Goal: Task Accomplishment & Management: Use online tool/utility

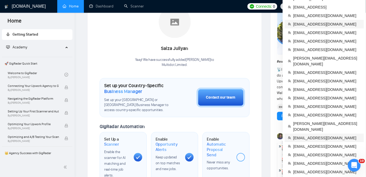
scroll to position [120, 0]
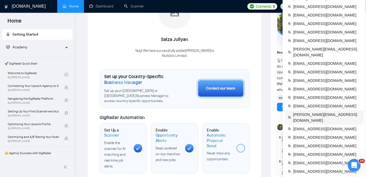
click at [309, 112] on span "[PERSON_NAME][EMAIL_ADDRESS][DOMAIN_NAME]" at bounding box center [326, 118] width 67 height 12
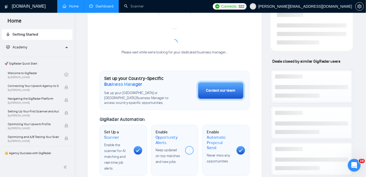
click at [111, 6] on link "Dashboard" at bounding box center [101, 6] width 24 height 5
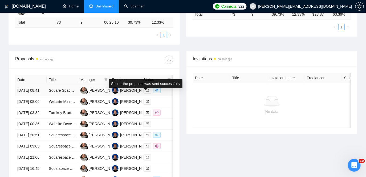
scroll to position [151, 0]
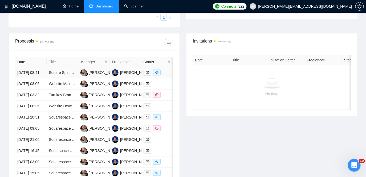
click at [70, 71] on td "Square Space Website Development for Business" at bounding box center [62, 72] width 31 height 11
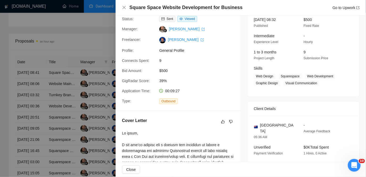
scroll to position [25, 0]
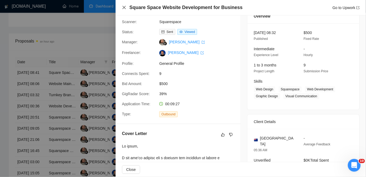
click at [124, 8] on icon "close" at bounding box center [124, 7] width 4 height 4
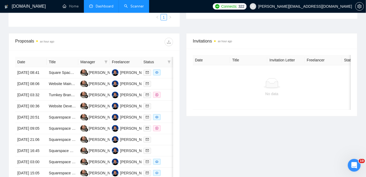
click at [131, 7] on link "Scanner" at bounding box center [134, 6] width 20 height 5
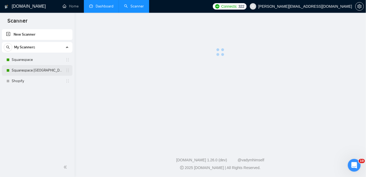
click at [30, 67] on link "Squarespace UK" at bounding box center [37, 70] width 51 height 11
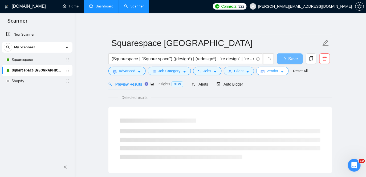
click at [275, 75] on button "Vendor" at bounding box center [272, 71] width 32 height 9
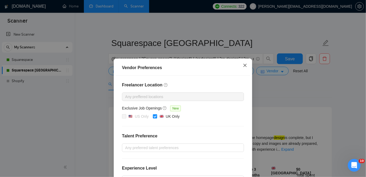
click at [242, 63] on span "Close" at bounding box center [245, 66] width 14 height 14
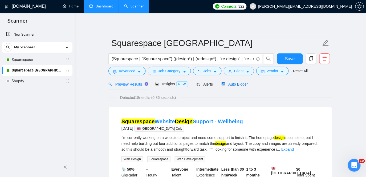
click at [237, 84] on span "Auto Bidder" at bounding box center [234, 84] width 26 height 4
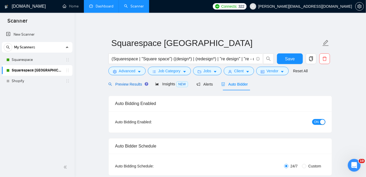
click at [131, 85] on span "Preview Results" at bounding box center [127, 84] width 38 height 4
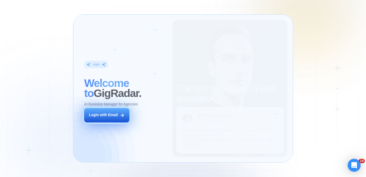
click at [119, 114] on button "Login with Email" at bounding box center [106, 115] width 45 height 14
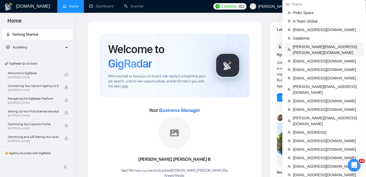
click at [314, 46] on span "[PERSON_NAME][EMAIL_ADDRESS][PERSON_NAME][DOMAIN_NAME]" at bounding box center [327, 50] width 68 height 12
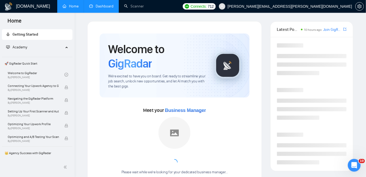
click at [100, 8] on link "Dashboard" at bounding box center [101, 6] width 24 height 5
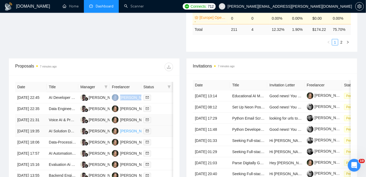
scroll to position [170, 0]
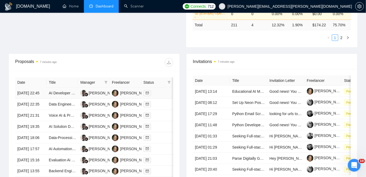
click at [123, 99] on td "[PERSON_NAME]" at bounding box center [125, 93] width 31 height 11
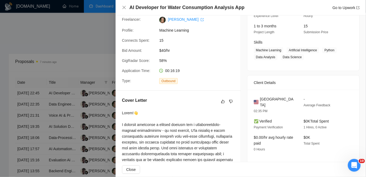
scroll to position [79, 0]
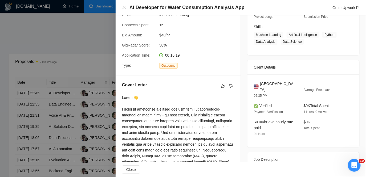
click at [62, 125] on div at bounding box center [183, 88] width 366 height 177
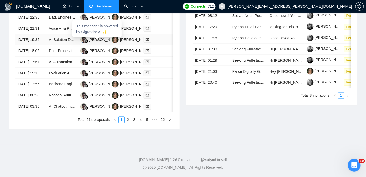
scroll to position [307, 0]
click at [128, 118] on link "2" at bounding box center [128, 120] width 6 height 6
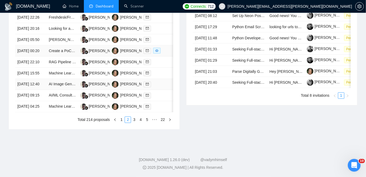
scroll to position [267, 0]
click at [134, 123] on link "3" at bounding box center [134, 120] width 6 height 6
click at [139, 123] on link "4" at bounding box center [141, 120] width 6 height 6
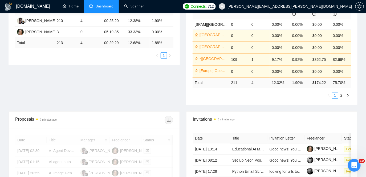
scroll to position [55, 0]
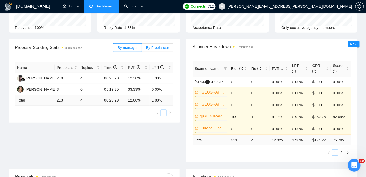
click at [159, 46] on span "By Freelancer" at bounding box center [157, 48] width 23 height 4
click at [142, 49] on input "By Freelancer" at bounding box center [142, 49] width 0 height 0
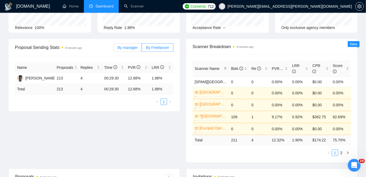
click at [128, 44] on label "By manager" at bounding box center [127, 47] width 29 height 9
click at [113, 49] on input "By manager" at bounding box center [113, 49] width 0 height 0
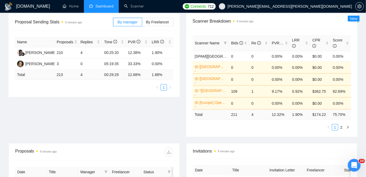
scroll to position [0, 0]
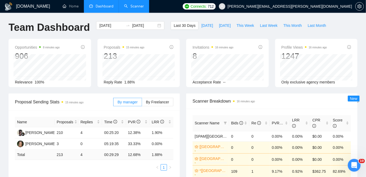
click at [134, 5] on link "Scanner" at bounding box center [134, 6] width 20 height 5
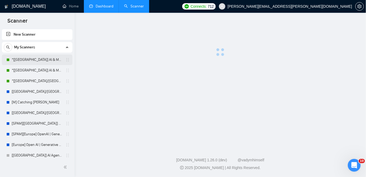
click at [31, 59] on link "*[[GEOGRAPHIC_DATA]] AI & Machine Learning Software" at bounding box center [37, 60] width 51 height 11
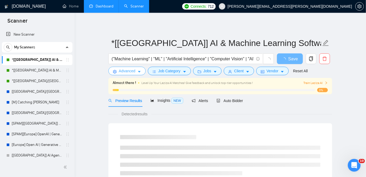
click at [133, 71] on span "Advanced" at bounding box center [127, 71] width 17 height 6
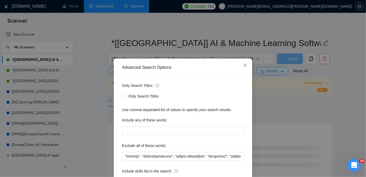
scroll to position [40, 0]
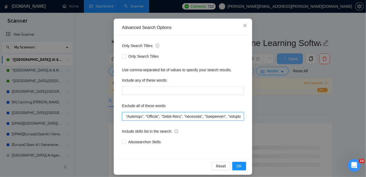
drag, startPoint x: 189, startPoint y: 117, endPoint x: 267, endPoint y: 117, distance: 77.8
click at [267, 117] on div "Advanced Search Options Only Search Titles: Only Search Titles Use comma-separa…" at bounding box center [183, 88] width 366 height 177
click at [191, 120] on div "Only Search Titles: Only Search Titles Use comma-separated list of values to sp…" at bounding box center [183, 97] width 135 height 124
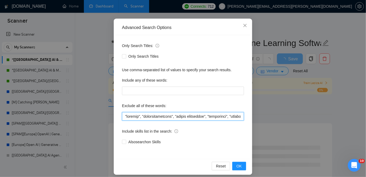
click at [182, 115] on input "text" at bounding box center [183, 116] width 122 height 9
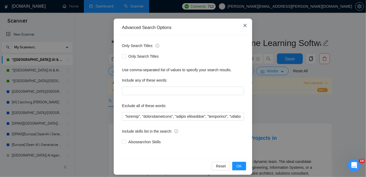
click at [247, 24] on span "Close" at bounding box center [245, 26] width 14 height 14
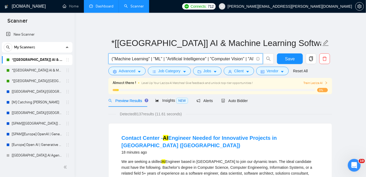
click at [161, 61] on input "("Machine Learning" | "ML" | "Artificial Intelligence" | "Computer Vision" | "A…" at bounding box center [183, 59] width 142 height 7
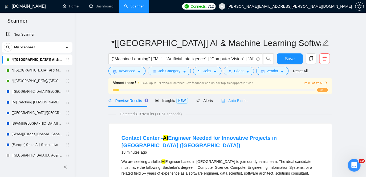
click at [241, 104] on div "Auto Bidder" at bounding box center [234, 101] width 26 height 13
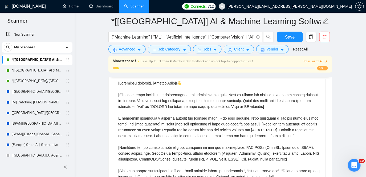
scroll to position [646, 0]
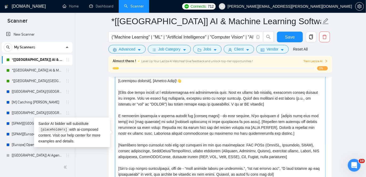
drag, startPoint x: 281, startPoint y: 132, endPoint x: 114, endPoint y: 113, distance: 168.4
click at [114, 113] on div "Cover letter template:" at bounding box center [220, 135] width 223 height 147
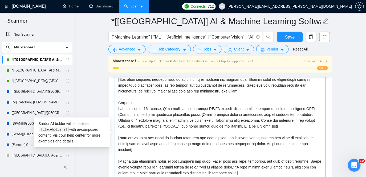
scroll to position [135, 0]
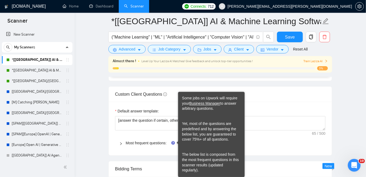
click at [158, 140] on span "Most frequent questions:" at bounding box center [224, 143] width 196 height 6
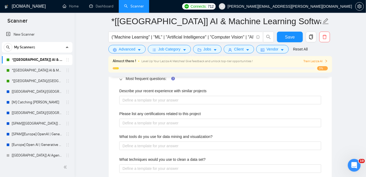
scroll to position [831, 0]
